Goal: Information Seeking & Learning: Check status

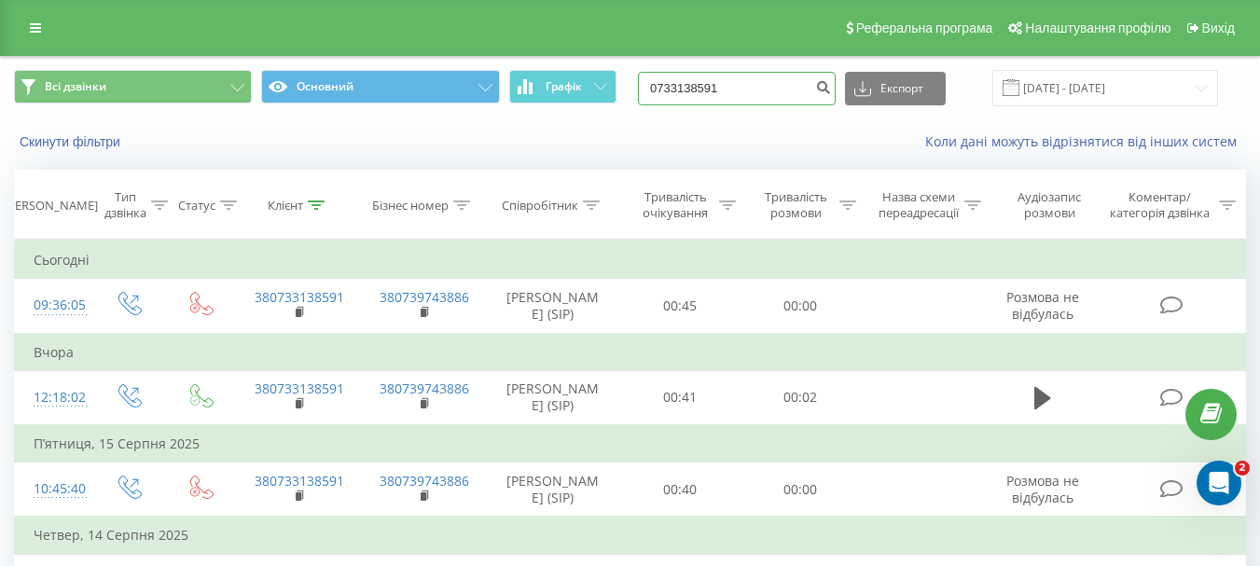
click at [721, 87] on input "0733138591" at bounding box center [737, 89] width 198 height 34
paste input "979486800"
type input "0979486800"
click at [836, 86] on button "submit" at bounding box center [822, 89] width 25 height 34
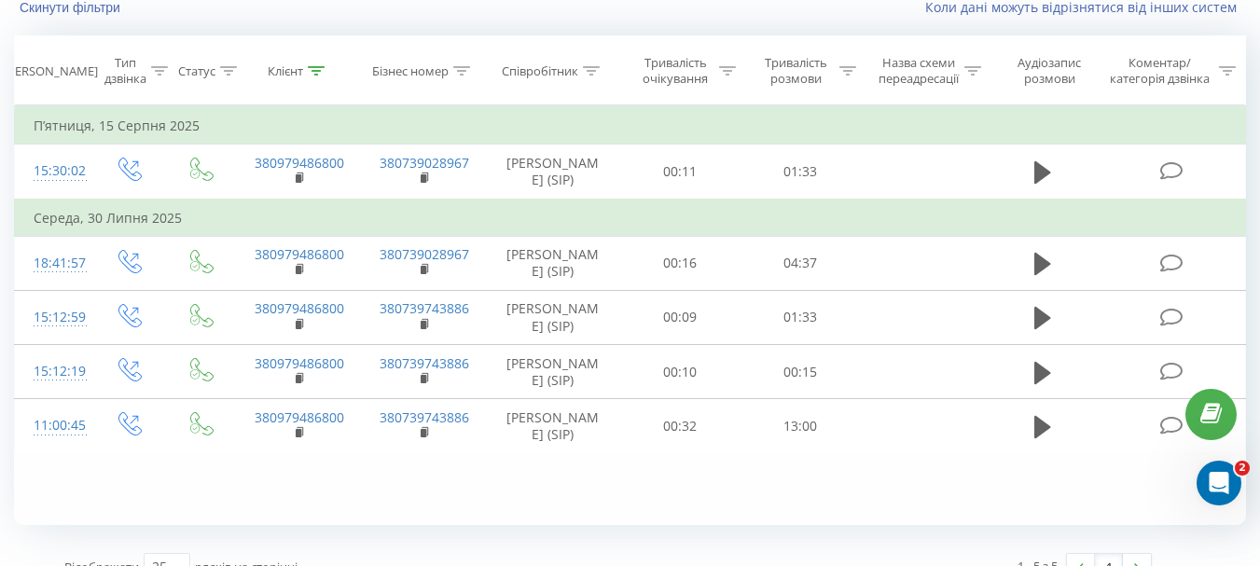
scroll to position [163, 0]
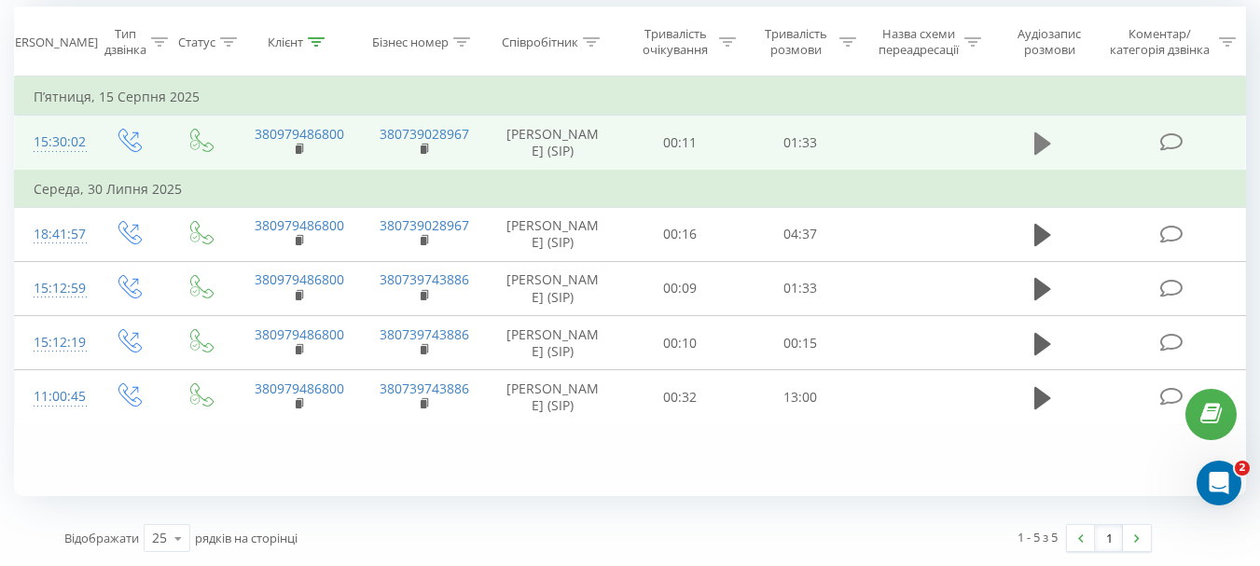
click at [1038, 151] on icon at bounding box center [1042, 143] width 17 height 22
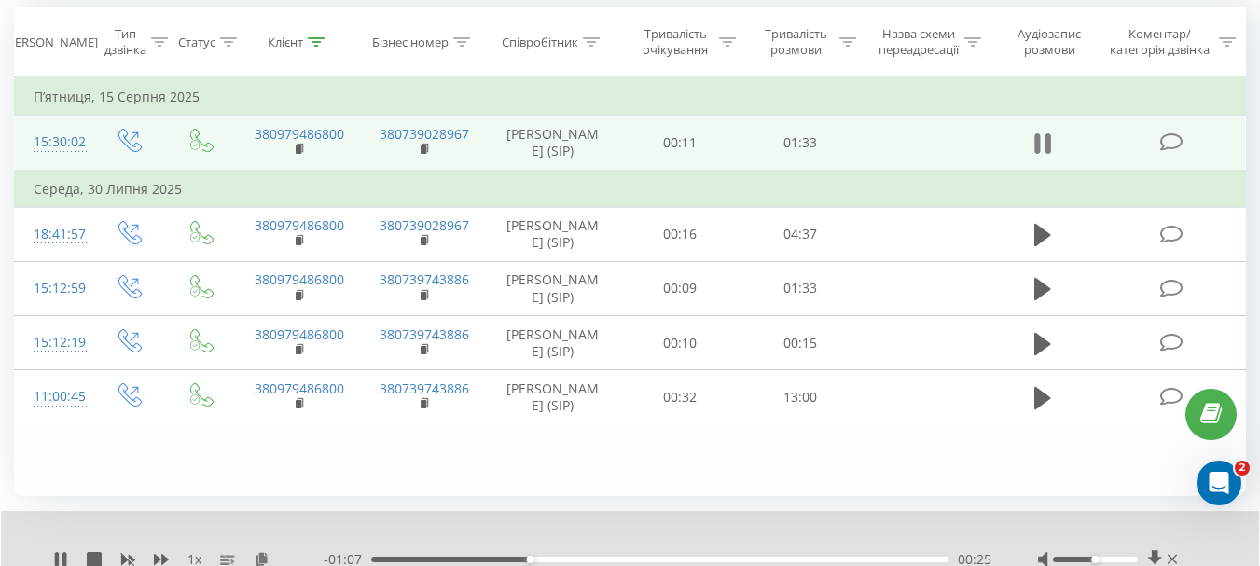
click at [1045, 157] on icon at bounding box center [1042, 144] width 17 height 26
click at [1037, 155] on icon at bounding box center [1042, 143] width 17 height 22
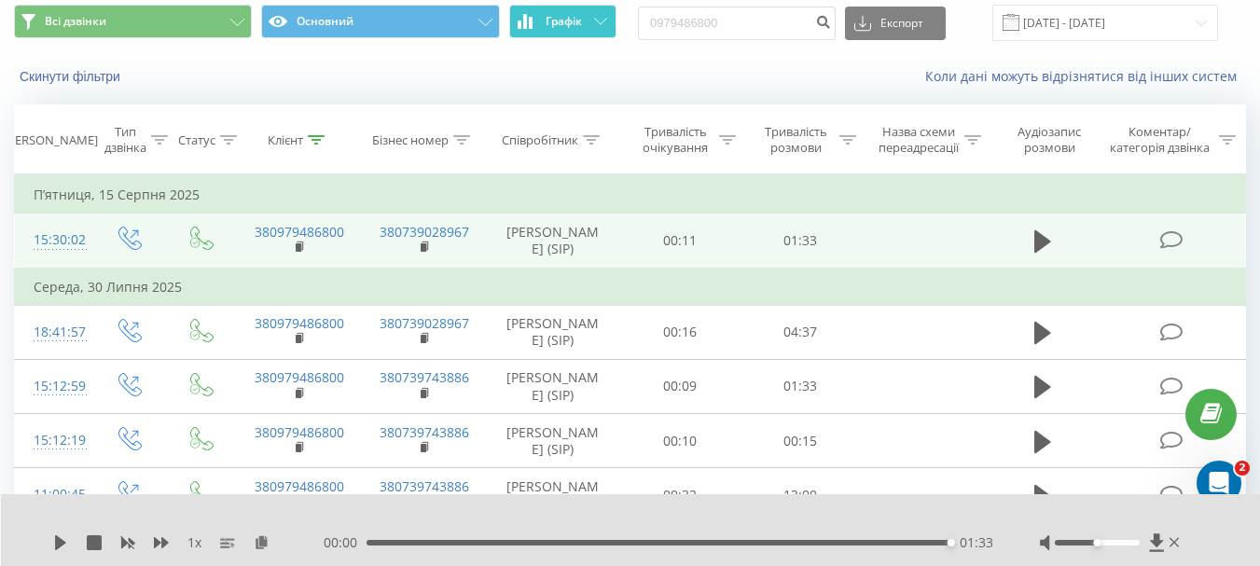
scroll to position [0, 0]
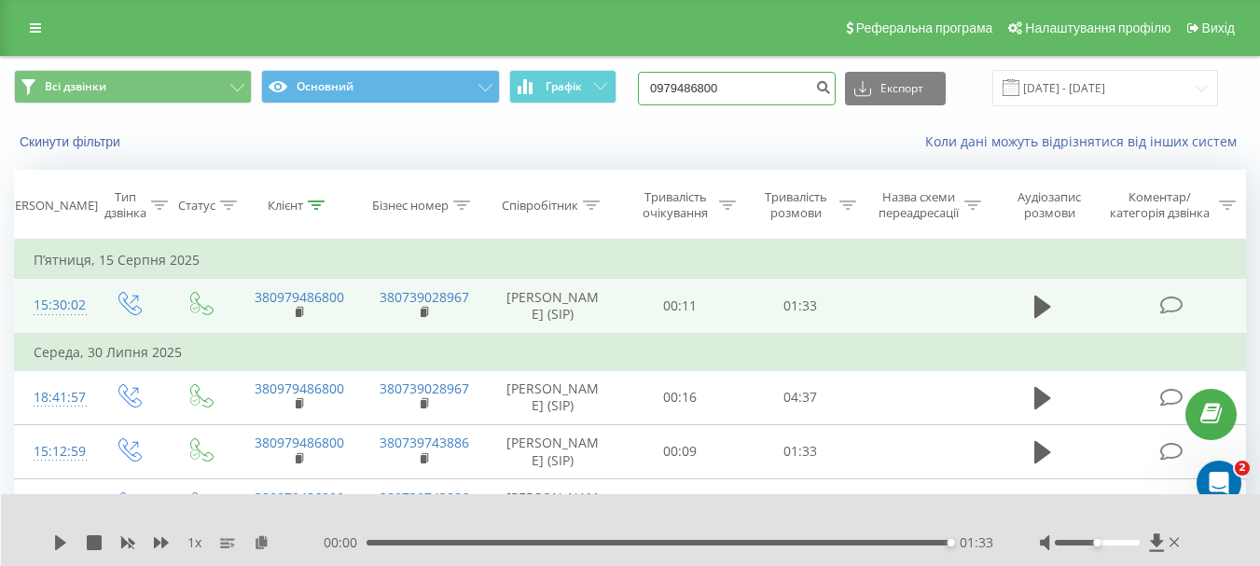
click at [701, 91] on input "0979486800" at bounding box center [737, 89] width 198 height 34
paste input "683132527"
type input "0683132527"
click at [831, 89] on icon "submit" at bounding box center [823, 84] width 16 height 11
